Goal: Information Seeking & Learning: Find specific fact

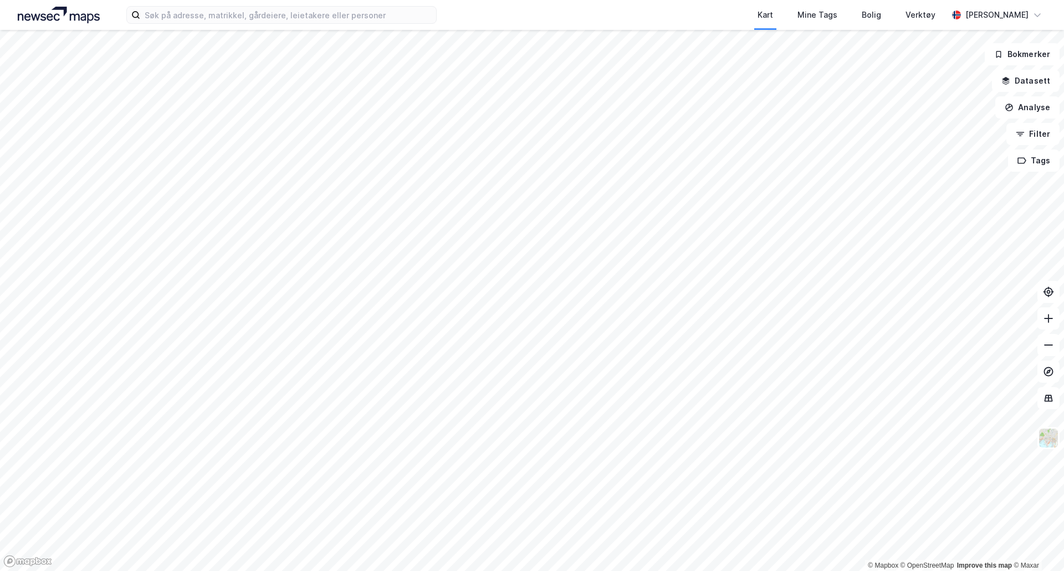
click at [319, 25] on div "Kart Mine Tags Bolig Verktøy [PERSON_NAME]" at bounding box center [532, 15] width 1064 height 30
click at [318, 22] on input at bounding box center [288, 15] width 296 height 17
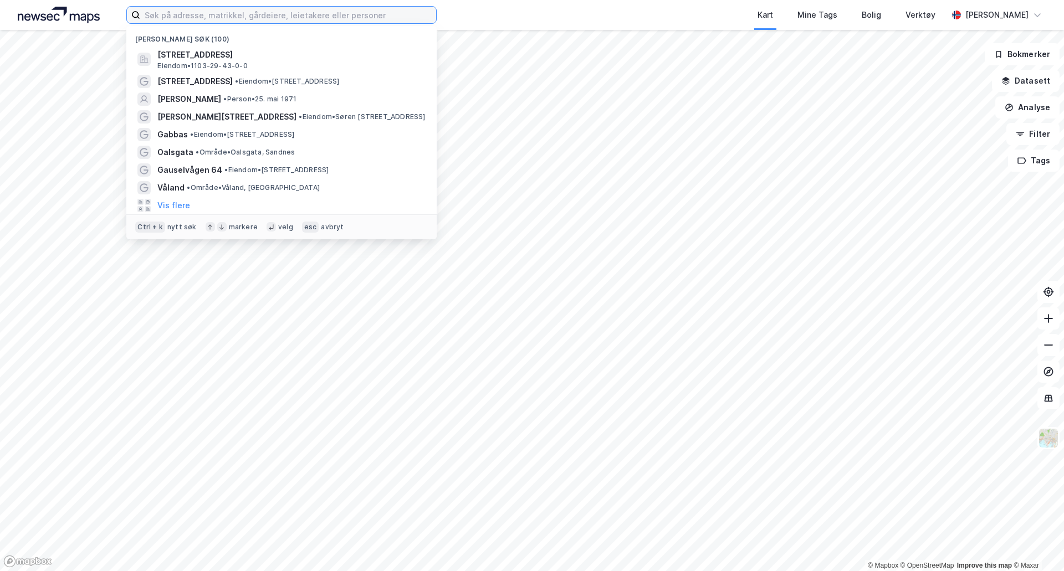
paste input "[DEMOGRAPHIC_DATA][PERSON_NAME]"
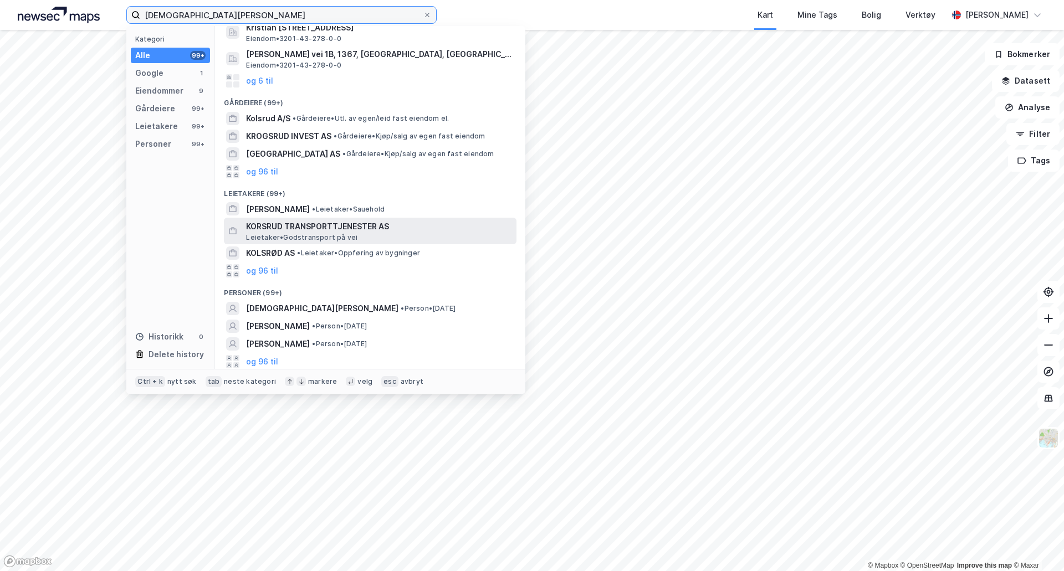
scroll to position [93, 0]
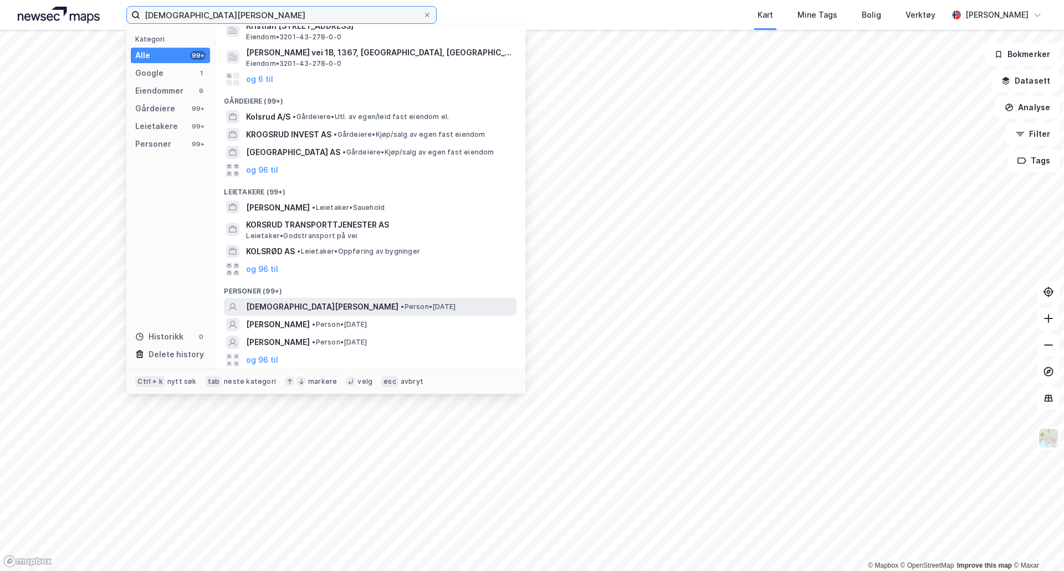
type input "[DEMOGRAPHIC_DATA][PERSON_NAME]"
click at [439, 301] on div "[DEMOGRAPHIC_DATA][PERSON_NAME] • Person • [DATE]" at bounding box center [380, 306] width 268 height 13
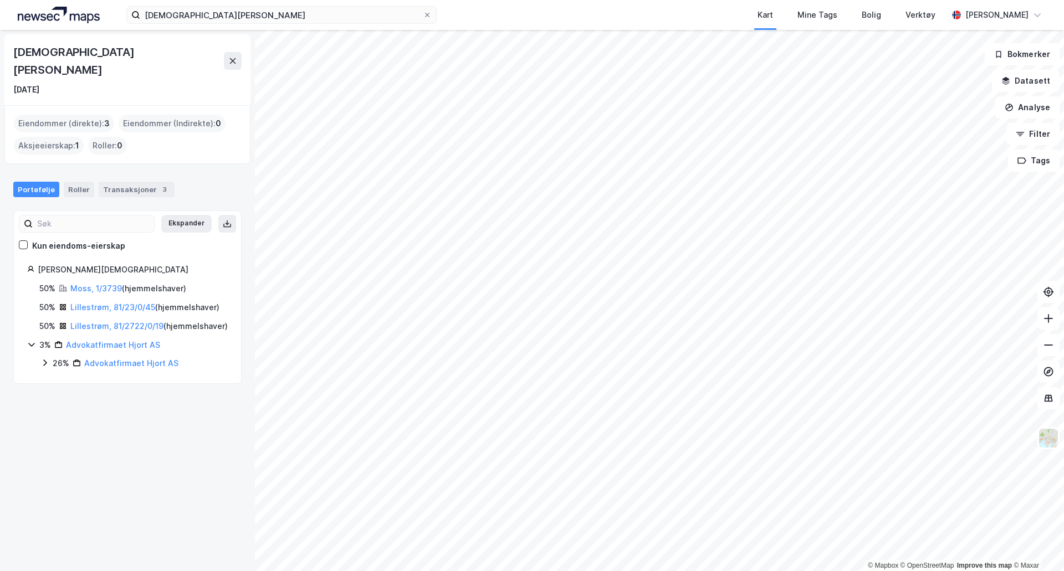
drag, startPoint x: 66, startPoint y: 74, endPoint x: 0, endPoint y: 73, distance: 66.0
click at [0, 73] on div "[PERSON_NAME] [DATE] Eiendommer (direkte) : 3 Eiendommer (Indirekte) : 0 Aksjee…" at bounding box center [127, 300] width 255 height 541
